Goal: Task Accomplishment & Management: Use online tool/utility

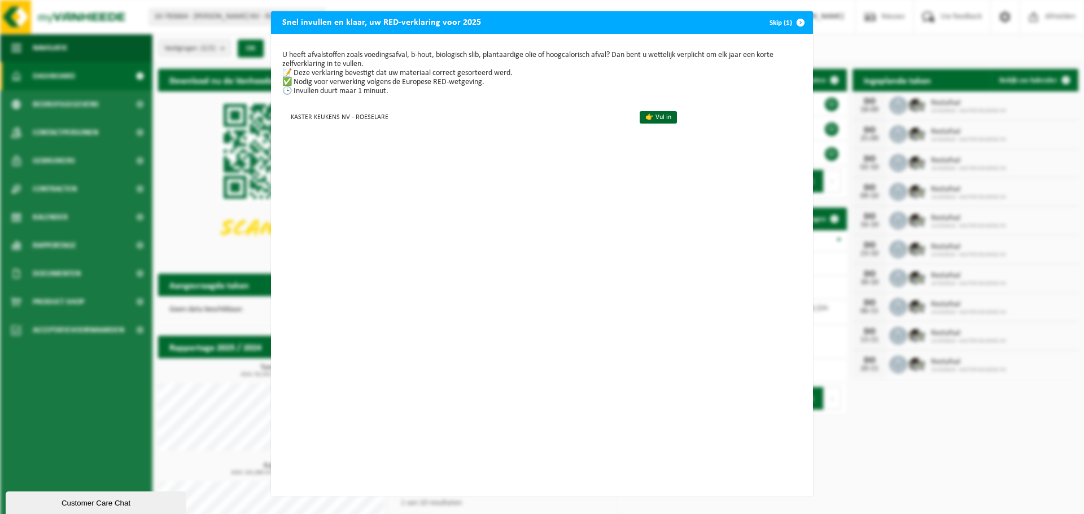
click at [796, 25] on span "button" at bounding box center [800, 22] width 23 height 23
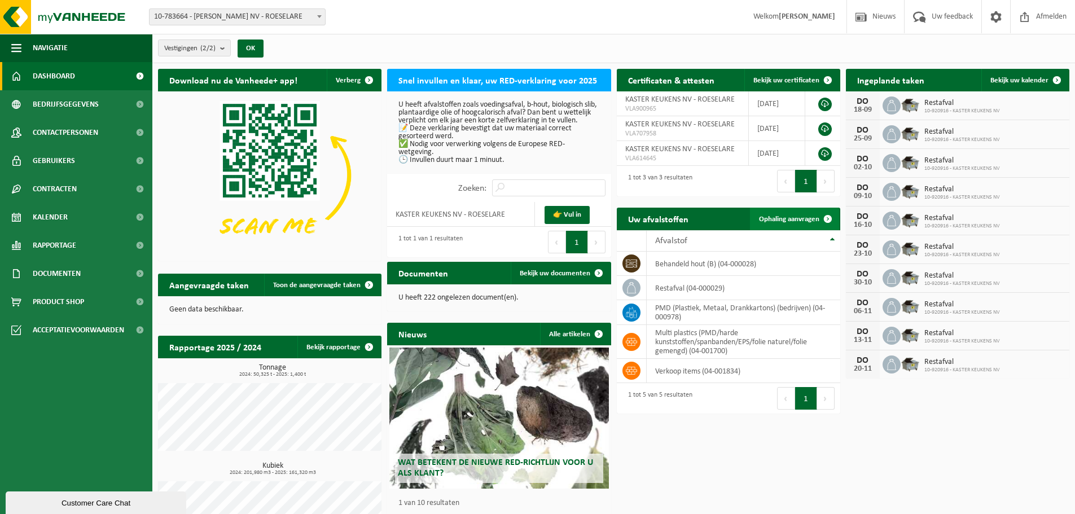
click at [796, 222] on span "Ophaling aanvragen" at bounding box center [789, 219] width 60 height 7
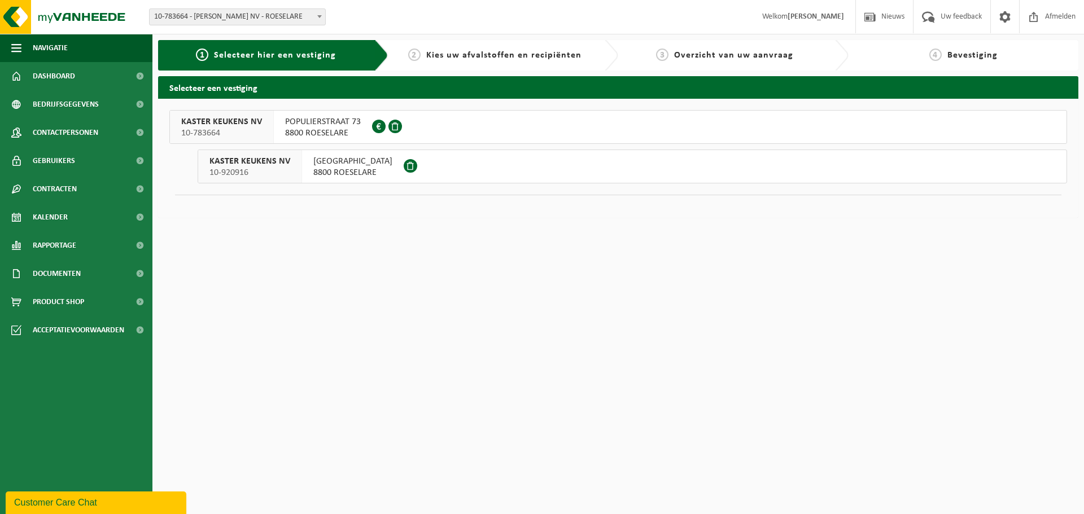
click at [340, 172] on span "8800 ROESELARE" at bounding box center [352, 172] width 79 height 11
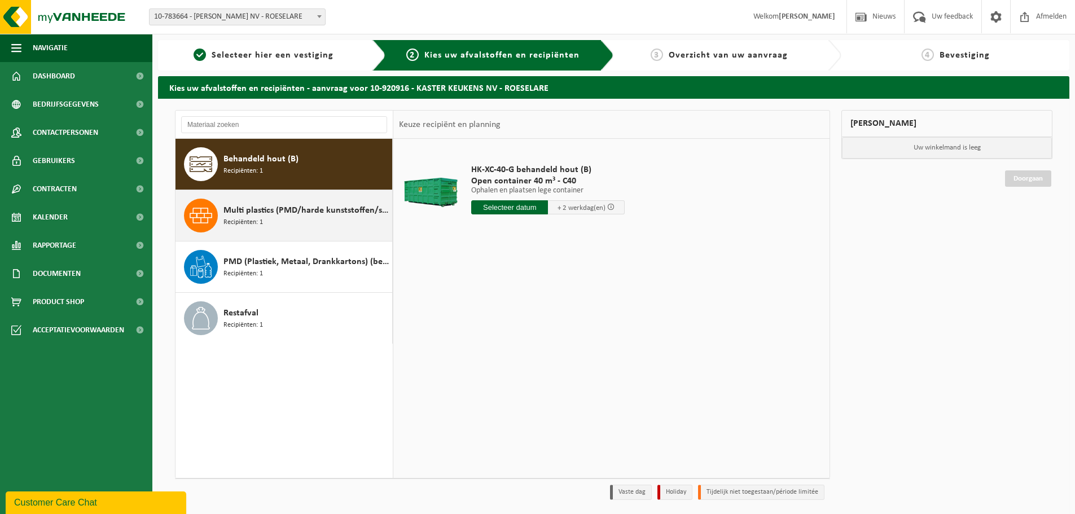
click at [269, 212] on span "Multi plastics (PMD/harde kunststoffen/spanbanden/EPS/folie naturel/folie gemen…" at bounding box center [306, 211] width 166 height 14
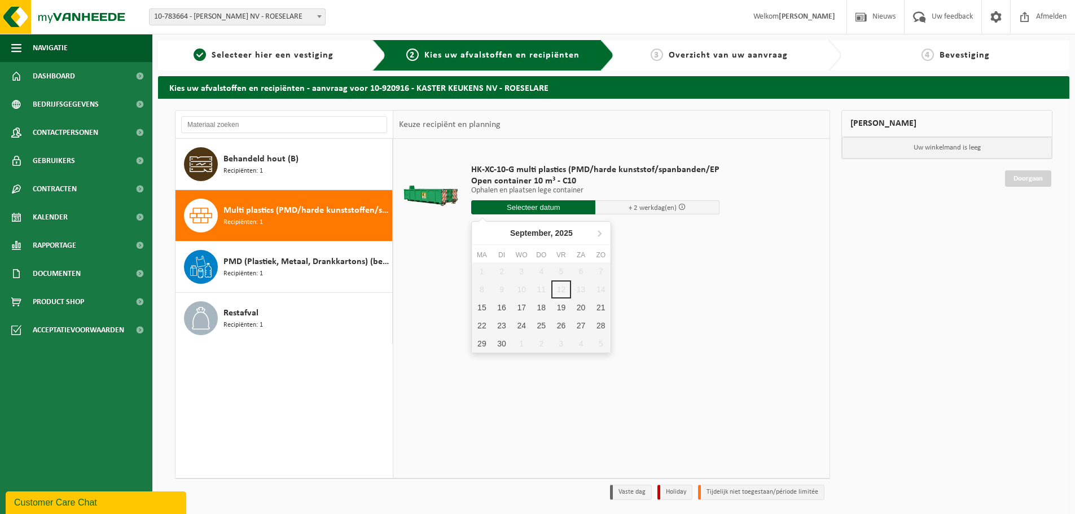
click at [487, 210] on input "text" at bounding box center [533, 207] width 124 height 14
click at [485, 306] on div "15" at bounding box center [482, 308] width 20 height 18
type input "Van 2025-09-15"
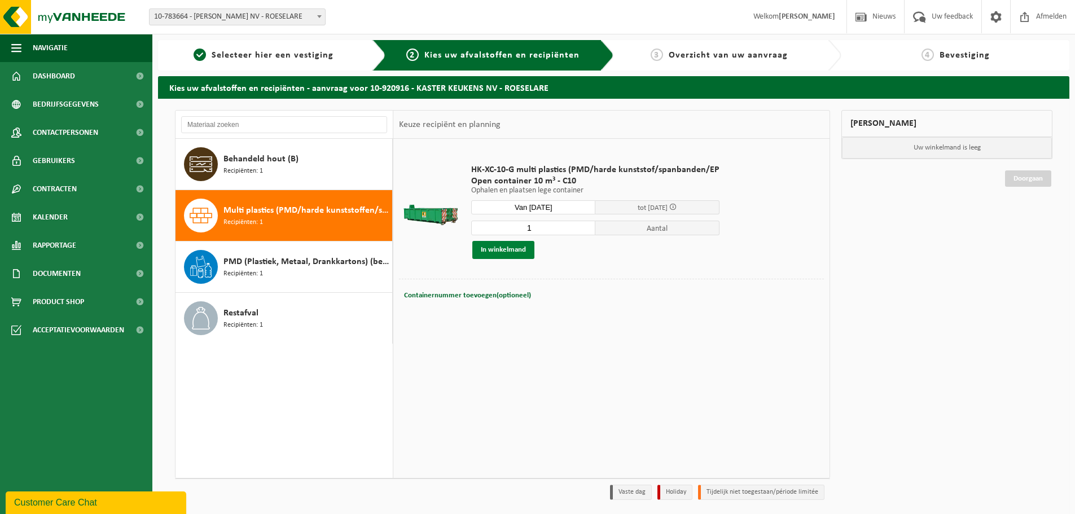
click at [491, 245] on button "In winkelmand" at bounding box center [503, 250] width 62 height 18
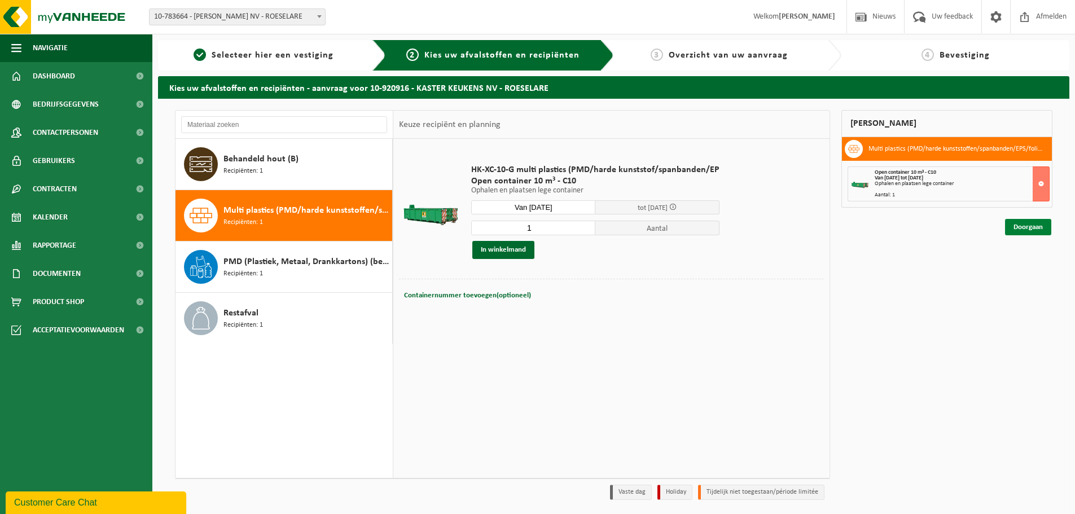
click at [1018, 226] on link "Doorgaan" at bounding box center [1028, 227] width 46 height 16
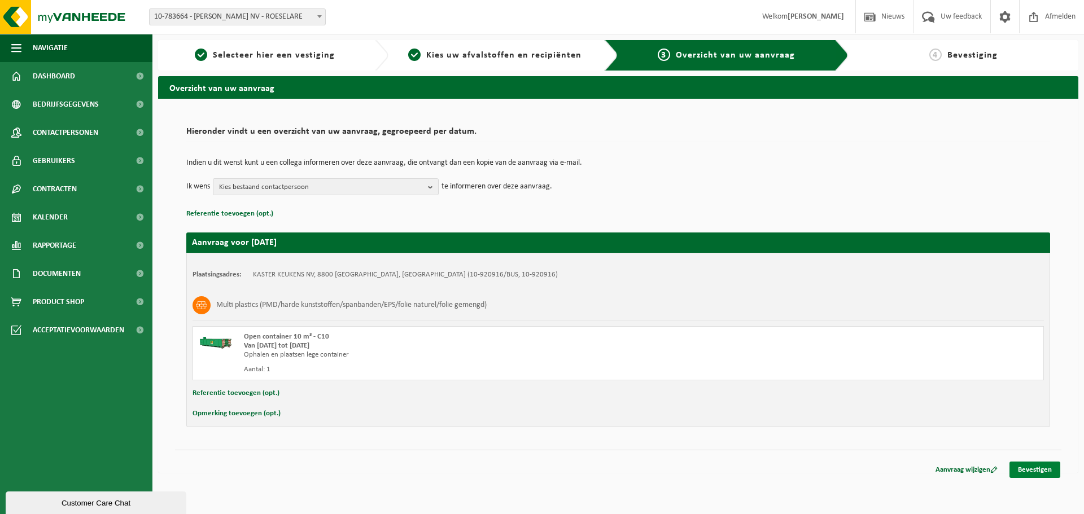
click at [1048, 472] on link "Bevestigen" at bounding box center [1034, 470] width 51 height 16
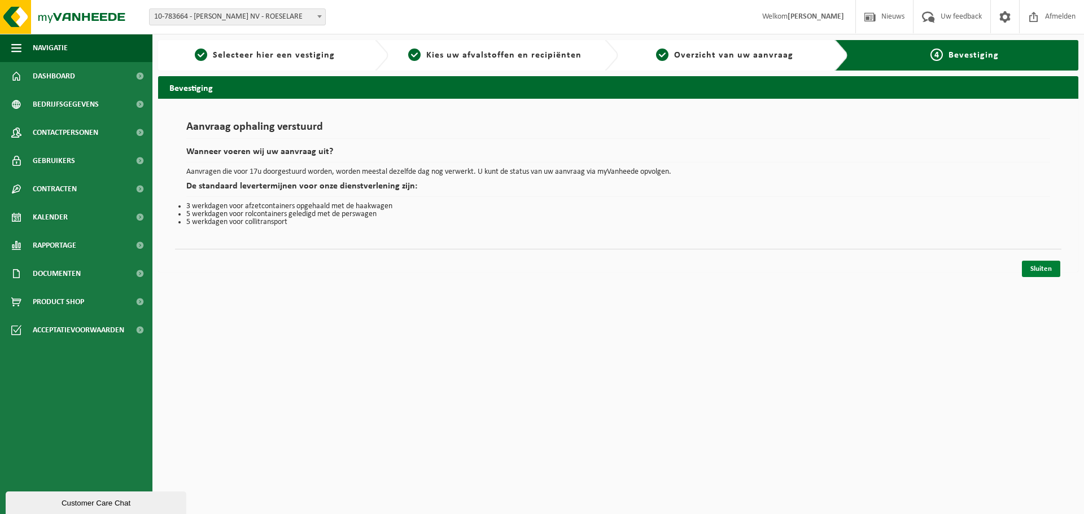
click at [1046, 263] on link "Sluiten" at bounding box center [1041, 269] width 38 height 16
